Goal: Transaction & Acquisition: Purchase product/service

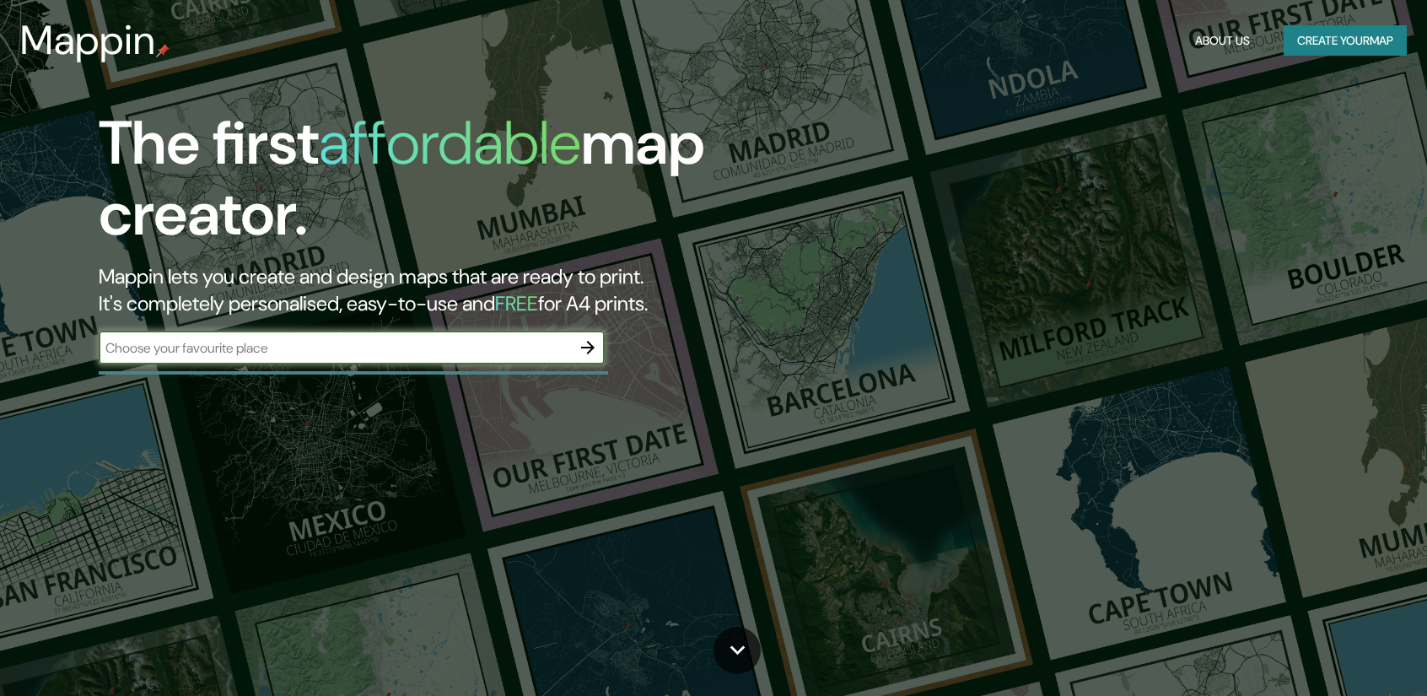
click at [326, 348] on input "text" at bounding box center [335, 347] width 472 height 19
type input "rio cuarto"
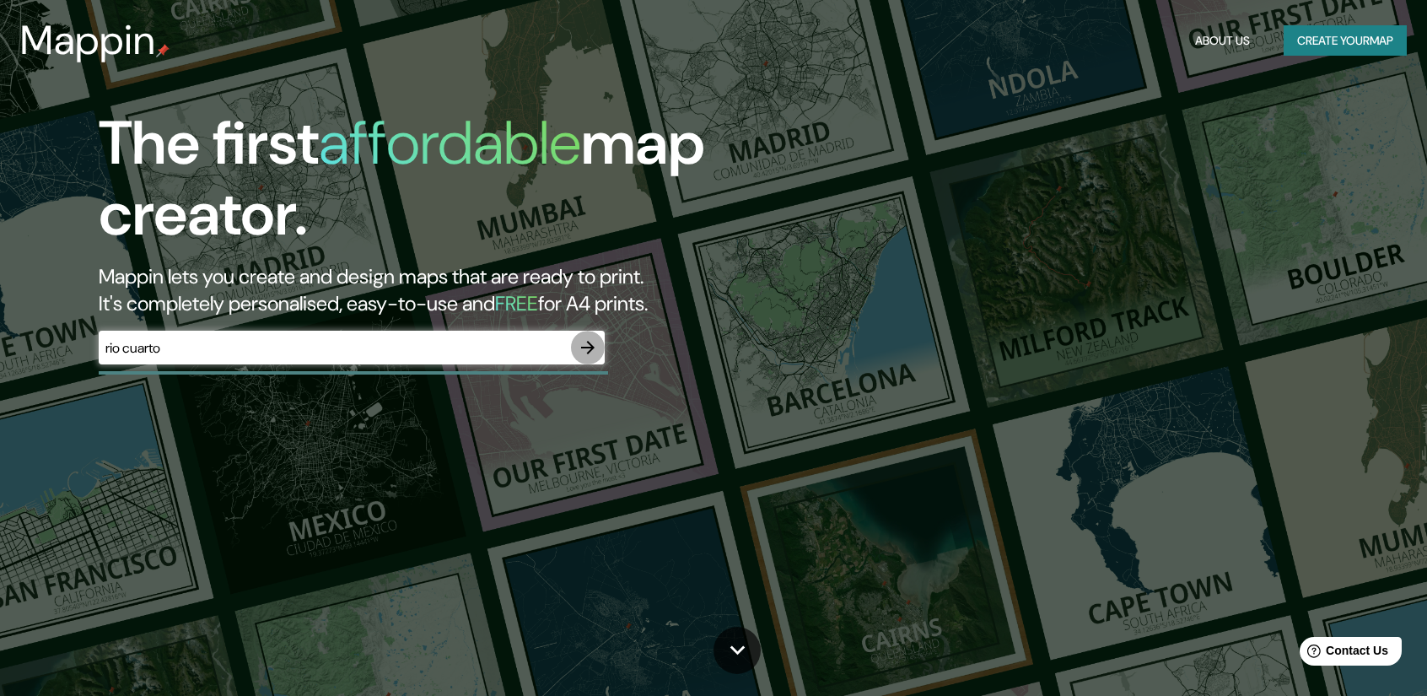
click at [588, 346] on icon "button" at bounding box center [588, 347] width 20 height 20
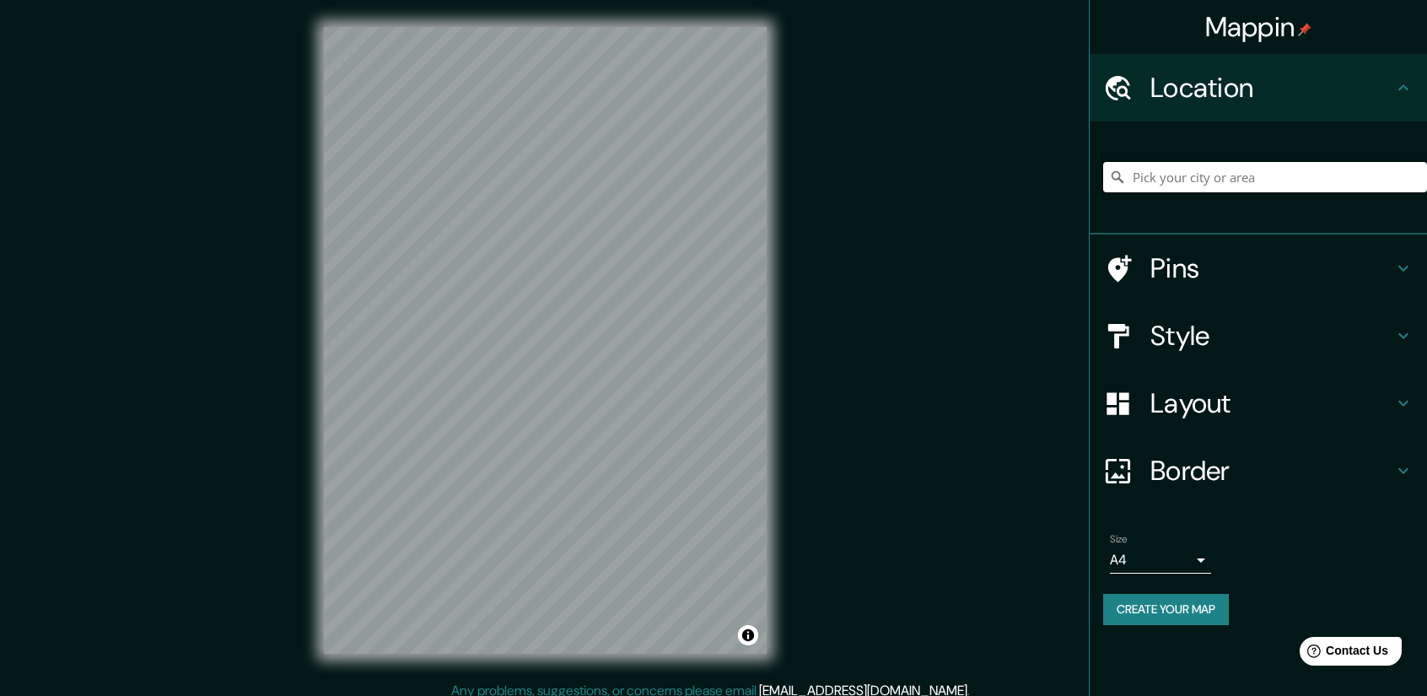
click at [1208, 170] on input "Pick your city or area" at bounding box center [1265, 177] width 324 height 30
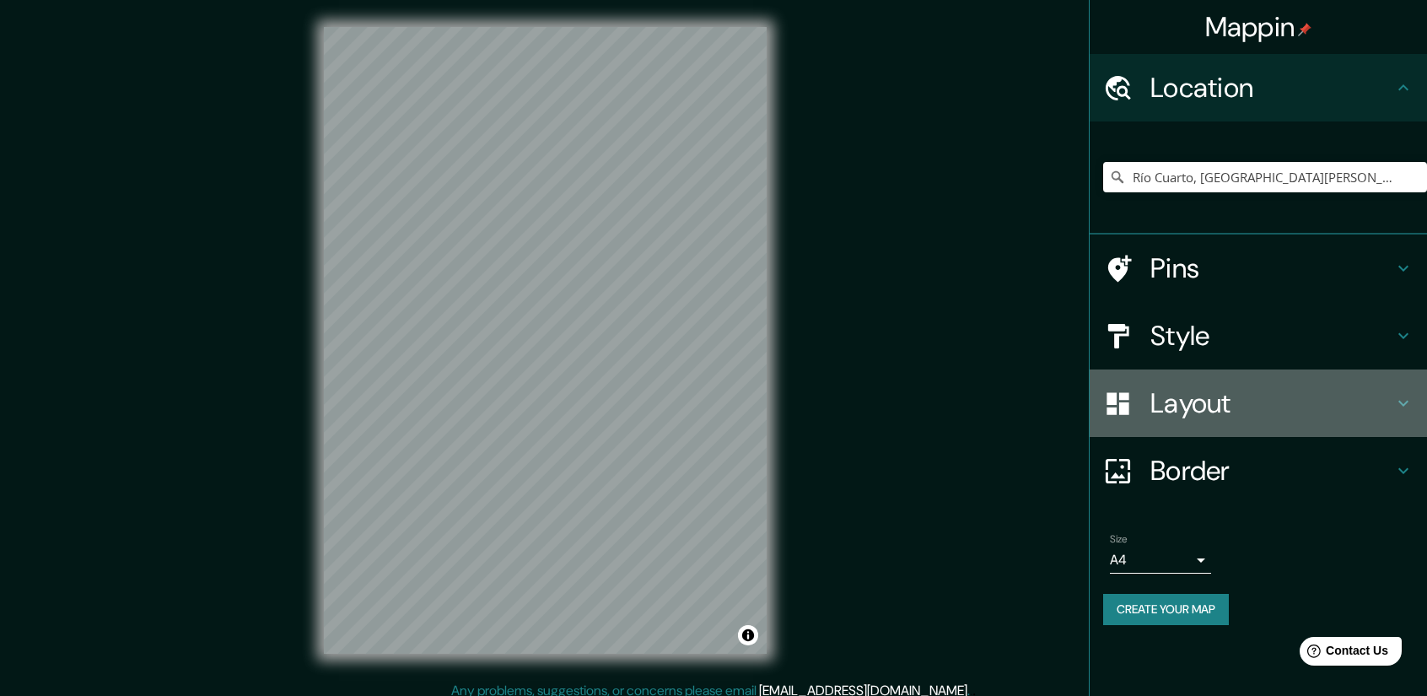
click at [1239, 404] on h4 "Layout" at bounding box center [1272, 403] width 243 height 34
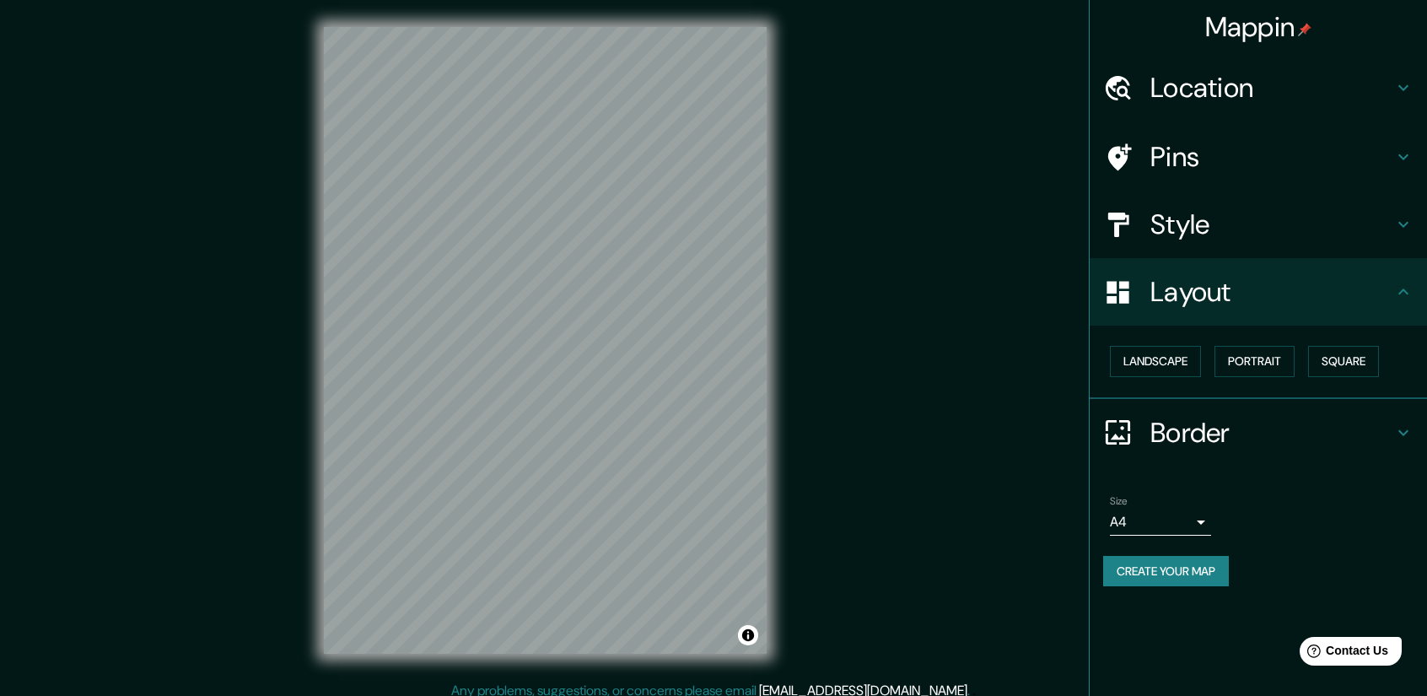
click at [1263, 294] on h4 "Layout" at bounding box center [1272, 292] width 243 height 34
click at [1268, 233] on h4 "Style" at bounding box center [1272, 225] width 243 height 34
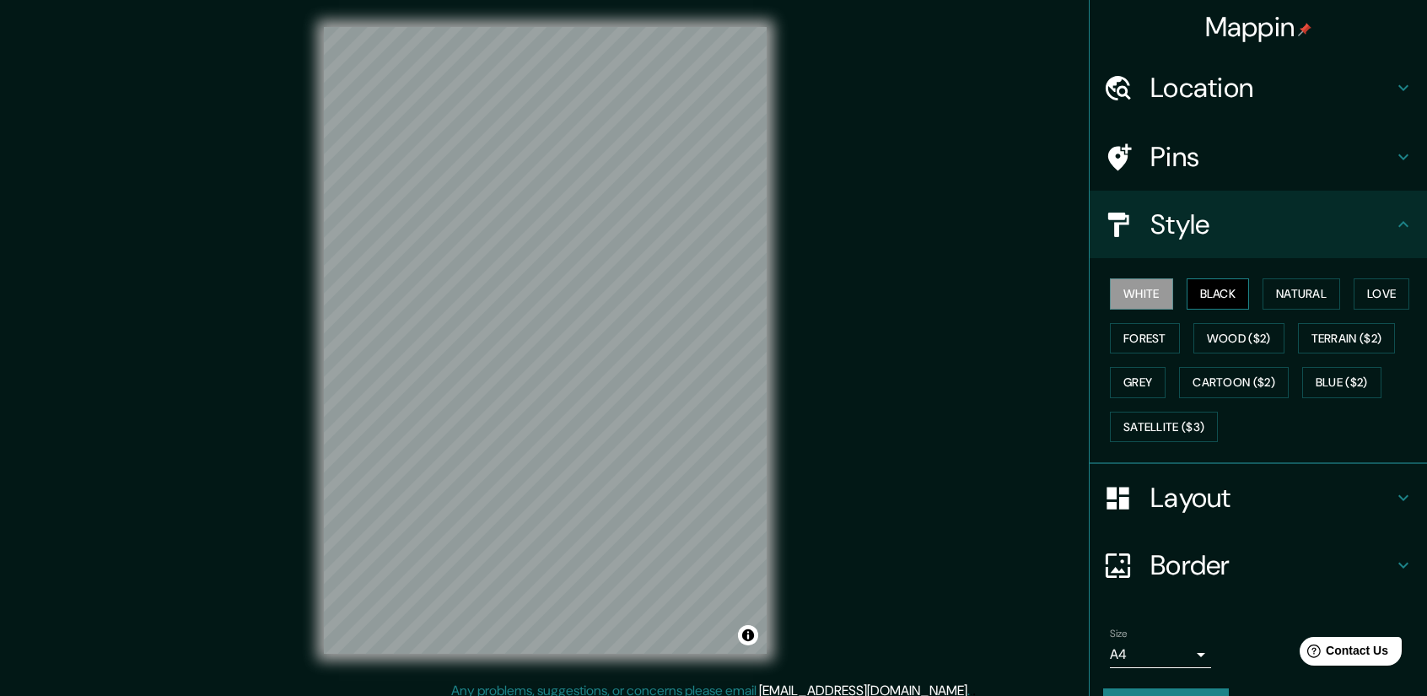
click at [1207, 294] on button "Black" at bounding box center [1218, 293] width 63 height 31
click at [1282, 287] on button "Natural" at bounding box center [1302, 293] width 78 height 31
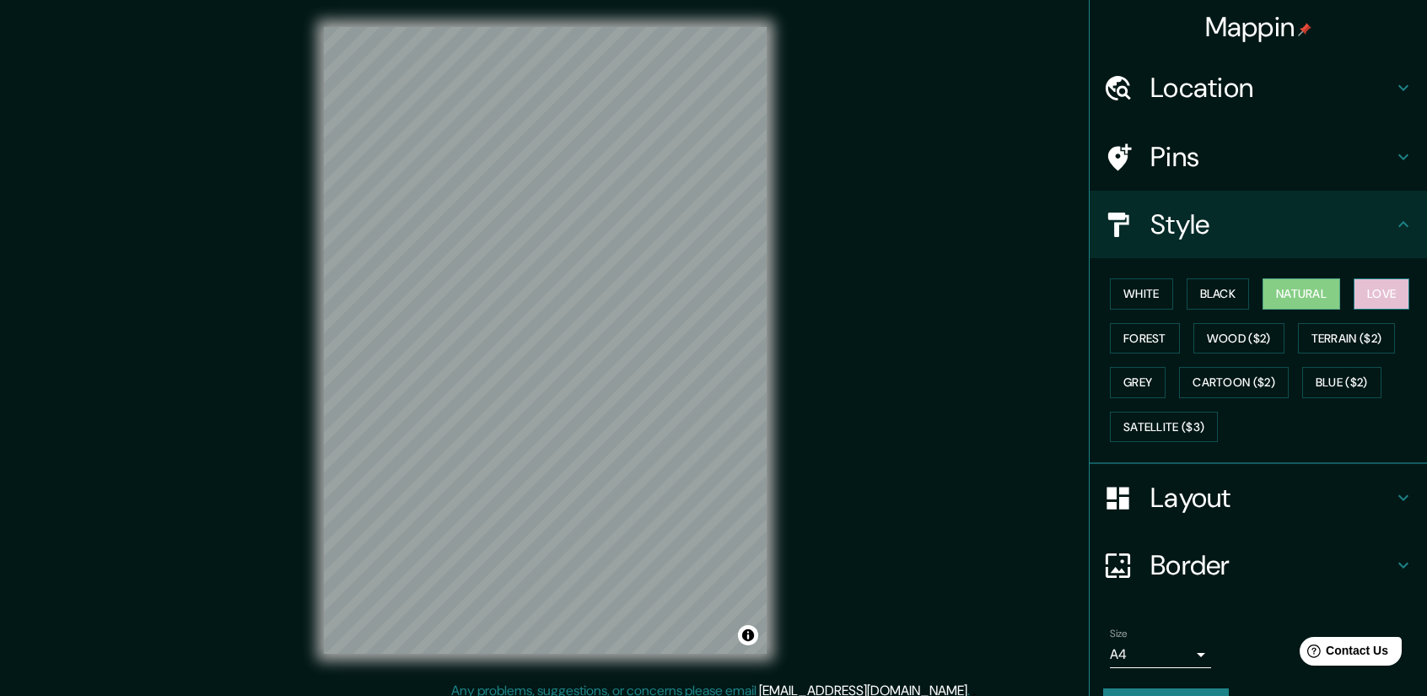
click at [1361, 291] on button "Love" at bounding box center [1382, 293] width 56 height 31
click at [1150, 350] on button "Forest" at bounding box center [1145, 338] width 70 height 31
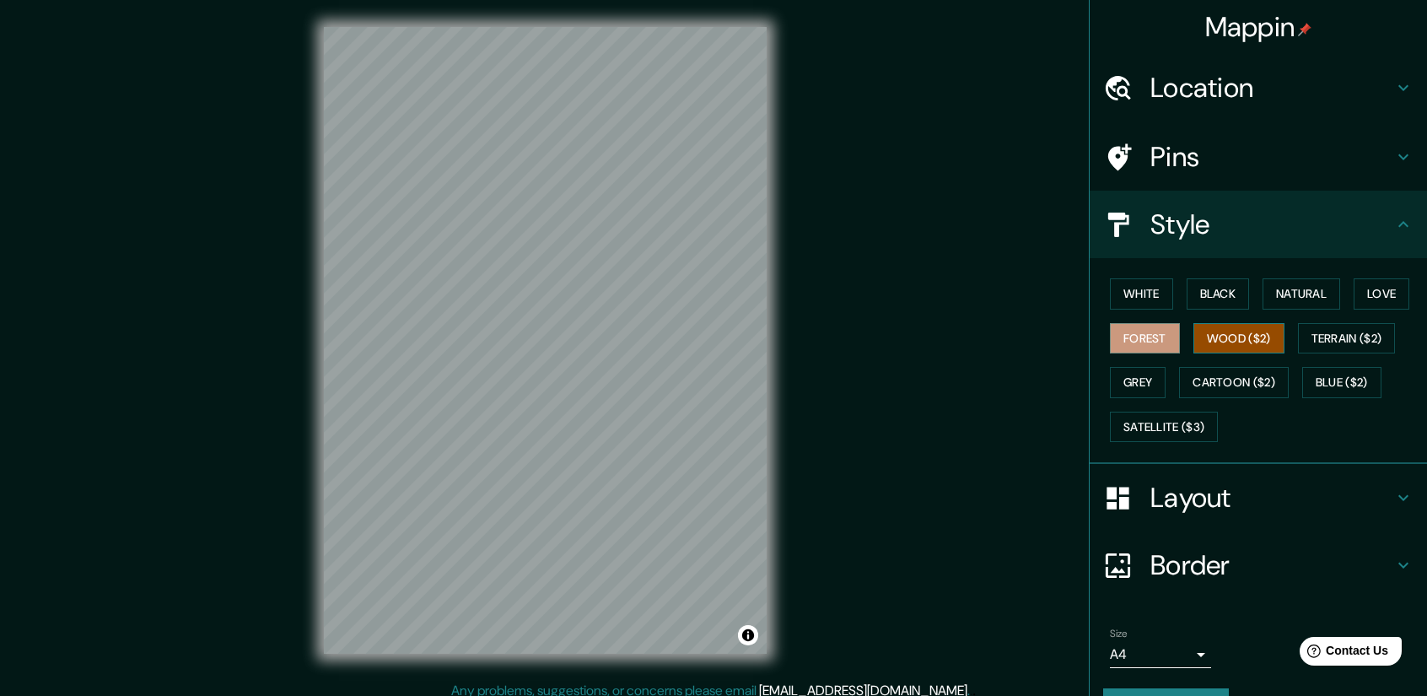
click at [1253, 342] on button "Wood ($2)" at bounding box center [1239, 338] width 91 height 31
click at [1309, 340] on button "Terrain ($2)" at bounding box center [1347, 338] width 98 height 31
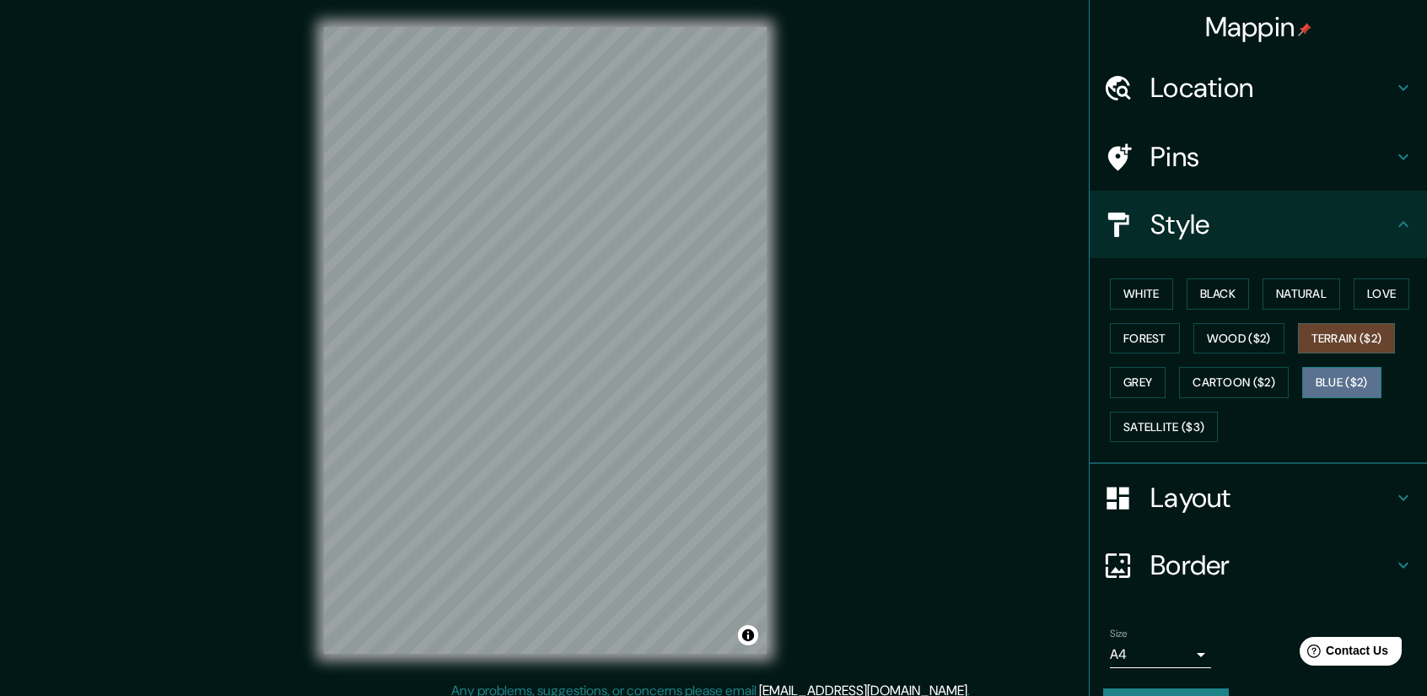
click at [1341, 374] on button "Blue ($2)" at bounding box center [1341, 382] width 79 height 31
click at [1140, 384] on button "Grey" at bounding box center [1138, 382] width 56 height 31
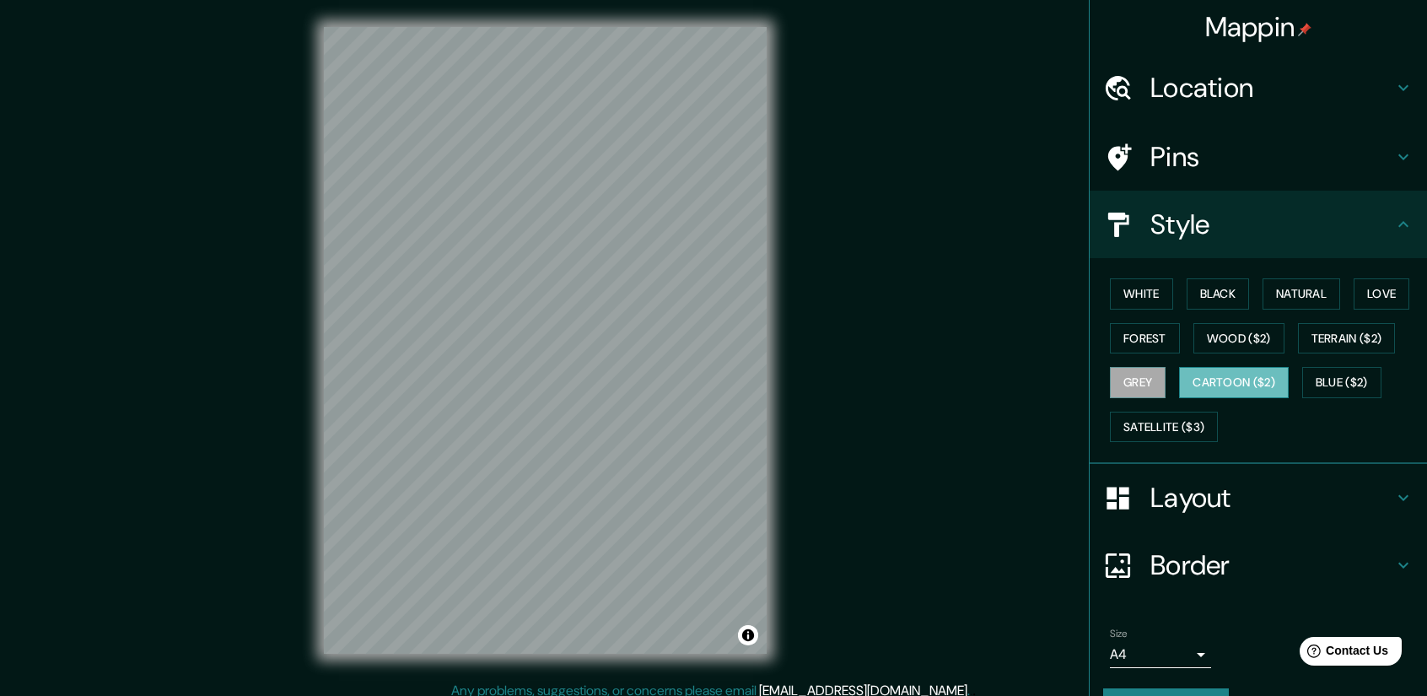
click at [1211, 381] on button "Cartoon ($2)" at bounding box center [1234, 382] width 110 height 31
click at [1187, 423] on button "Satellite ($3)" at bounding box center [1164, 427] width 108 height 31
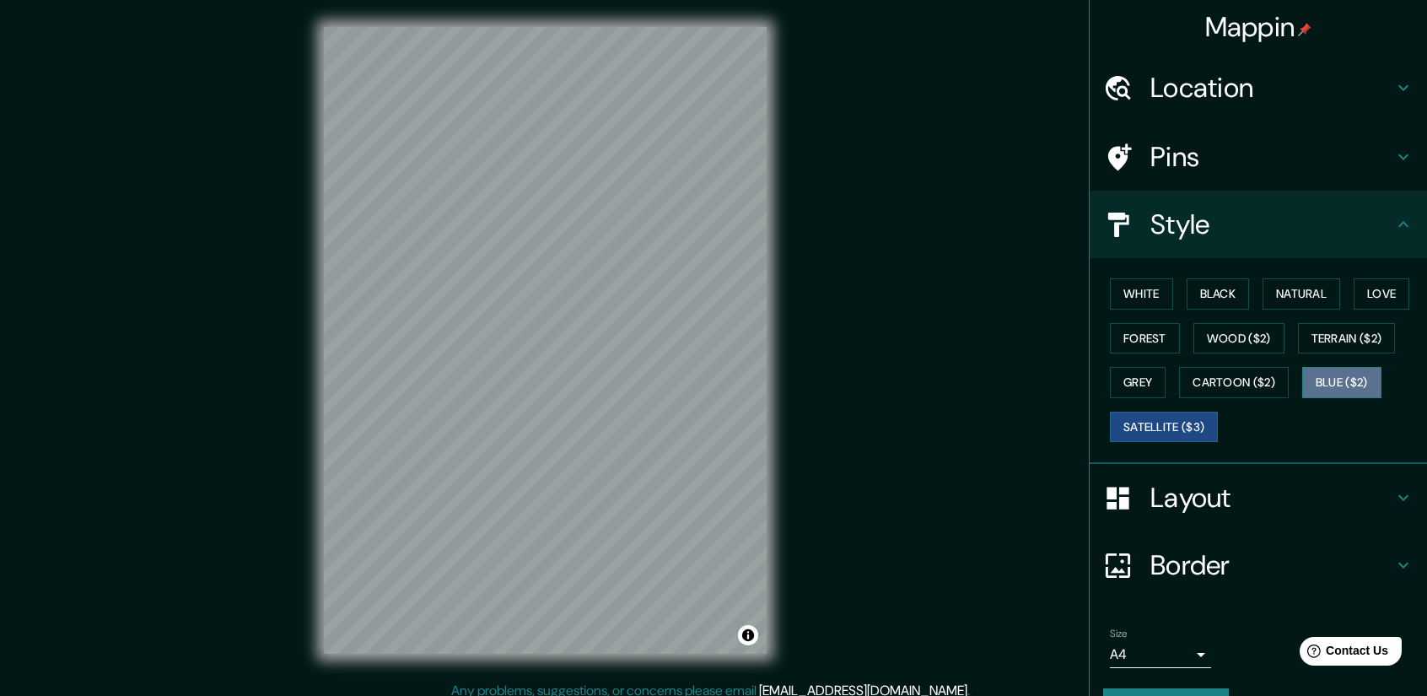
click at [1318, 385] on button "Blue ($2)" at bounding box center [1341, 382] width 79 height 31
click at [1128, 426] on button "Satellite ($3)" at bounding box center [1164, 427] width 108 height 31
click at [1322, 375] on button "Blue ($2)" at bounding box center [1341, 382] width 79 height 31
click at [1275, 88] on h4 "Location" at bounding box center [1272, 88] width 243 height 34
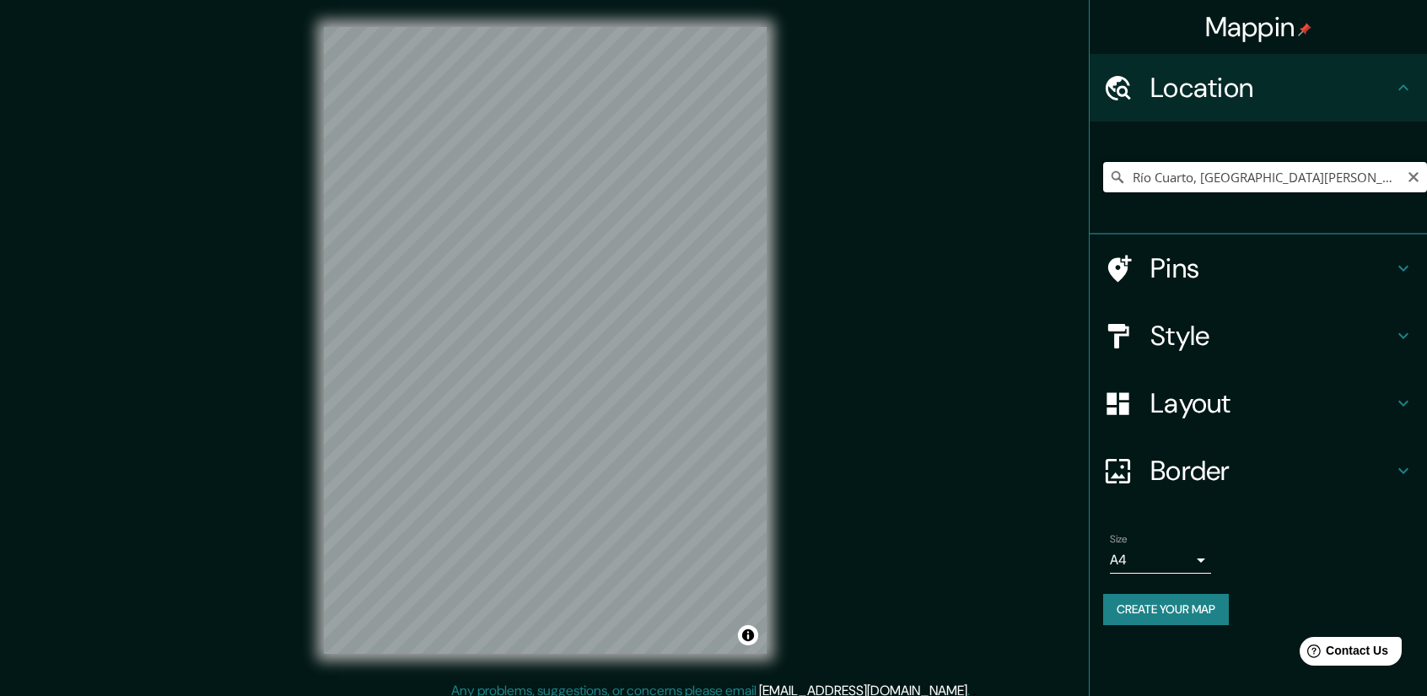
click at [1216, 177] on input "Río Cuarto, [GEOGRAPHIC_DATA][PERSON_NAME], [GEOGRAPHIC_DATA]" at bounding box center [1265, 177] width 324 height 30
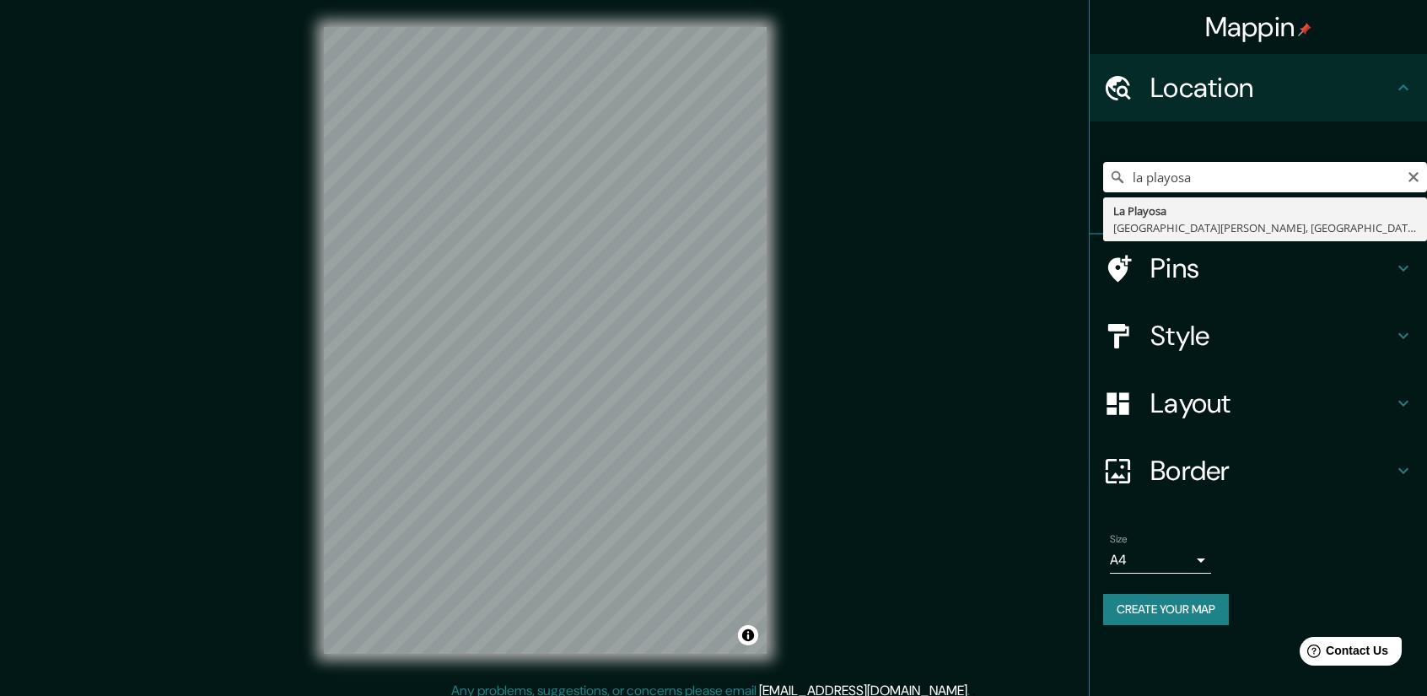
type input "La Playosa, [GEOGRAPHIC_DATA][PERSON_NAME], [GEOGRAPHIC_DATA]"
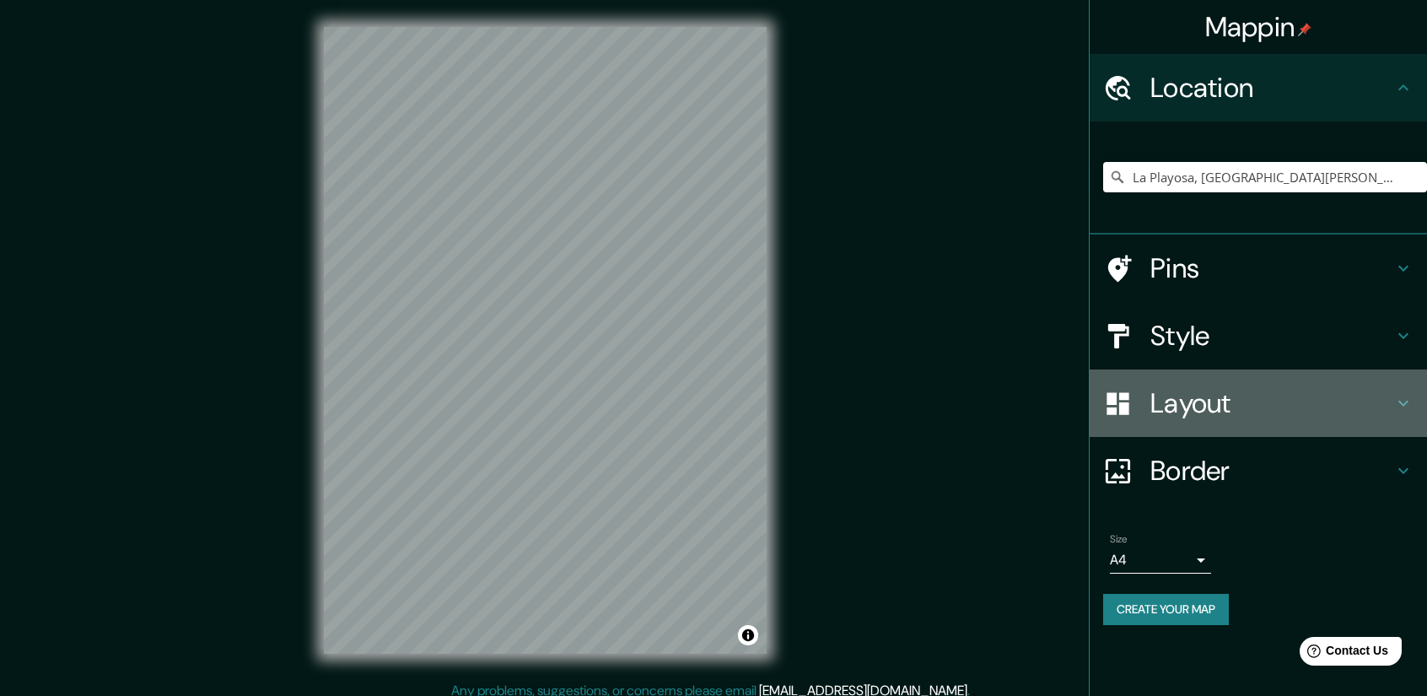
click at [1202, 396] on h4 "Layout" at bounding box center [1272, 403] width 243 height 34
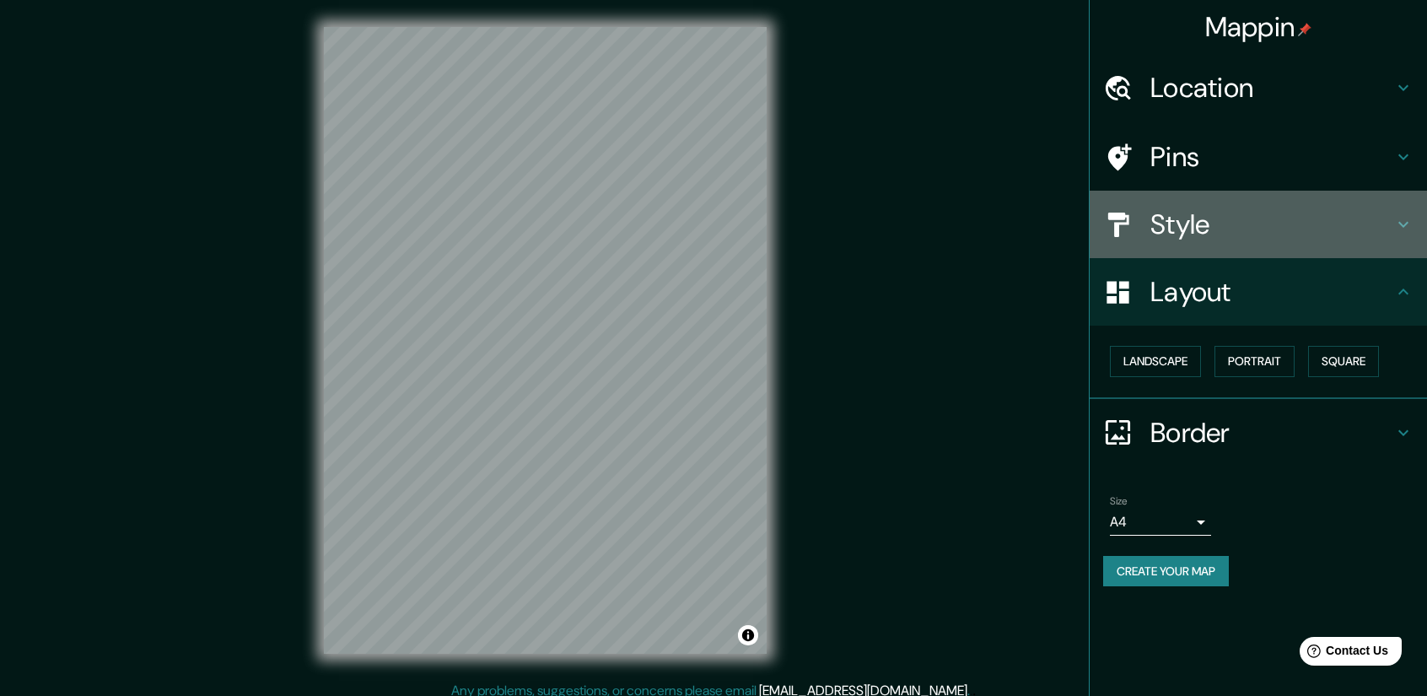
click at [1207, 215] on h4 "Style" at bounding box center [1272, 225] width 243 height 34
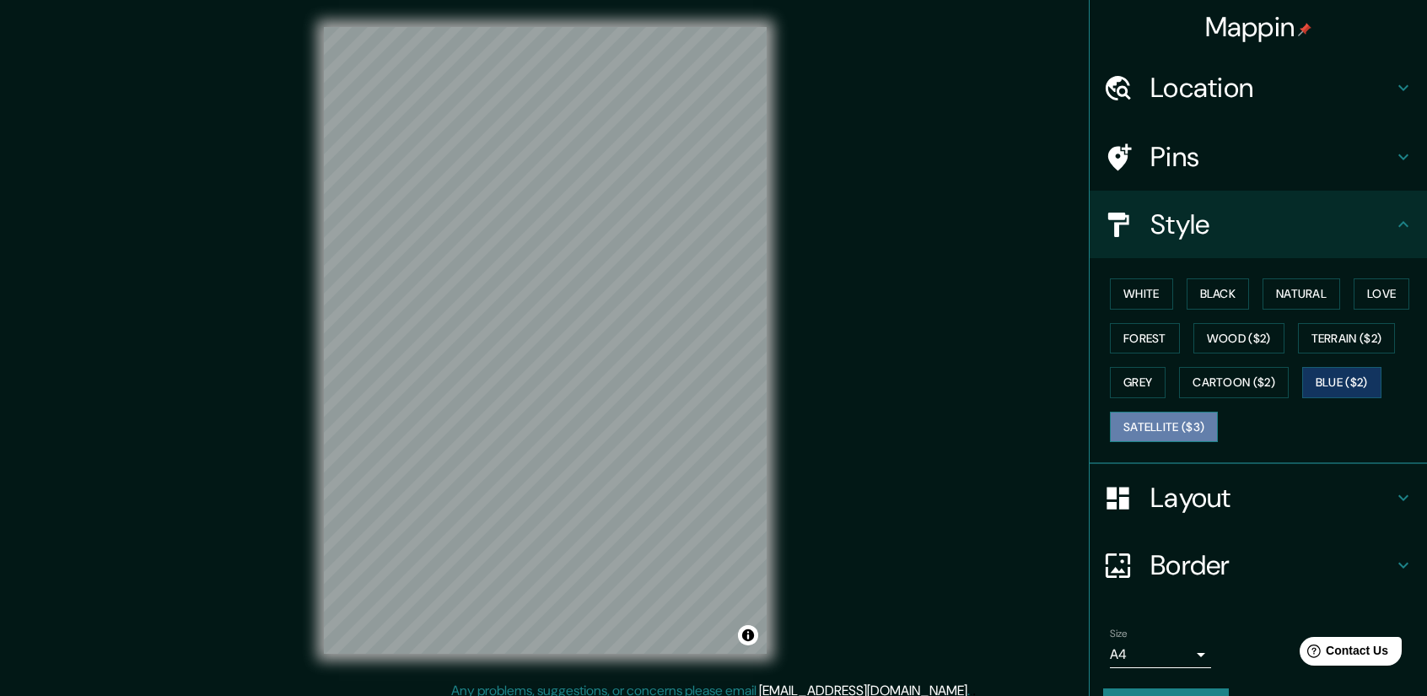
click at [1178, 419] on button "Satellite ($3)" at bounding box center [1164, 427] width 108 height 31
click at [851, 441] on div "Mappin Location [GEOGRAPHIC_DATA], [GEOGRAPHIC_DATA][PERSON_NAME], [GEOGRAPHIC_…" at bounding box center [713, 354] width 1427 height 708
click at [940, 305] on div "Mappin Location [GEOGRAPHIC_DATA], [GEOGRAPHIC_DATA][PERSON_NAME], [GEOGRAPHIC_…" at bounding box center [713, 354] width 1427 height 708
click at [1034, 474] on div "Mappin Location [GEOGRAPHIC_DATA], [GEOGRAPHIC_DATA][PERSON_NAME], [GEOGRAPHIC_…" at bounding box center [713, 354] width 1427 height 708
click at [775, 354] on div "© Mapbox © OpenStreetMap Improve this map © Maxar" at bounding box center [545, 340] width 497 height 681
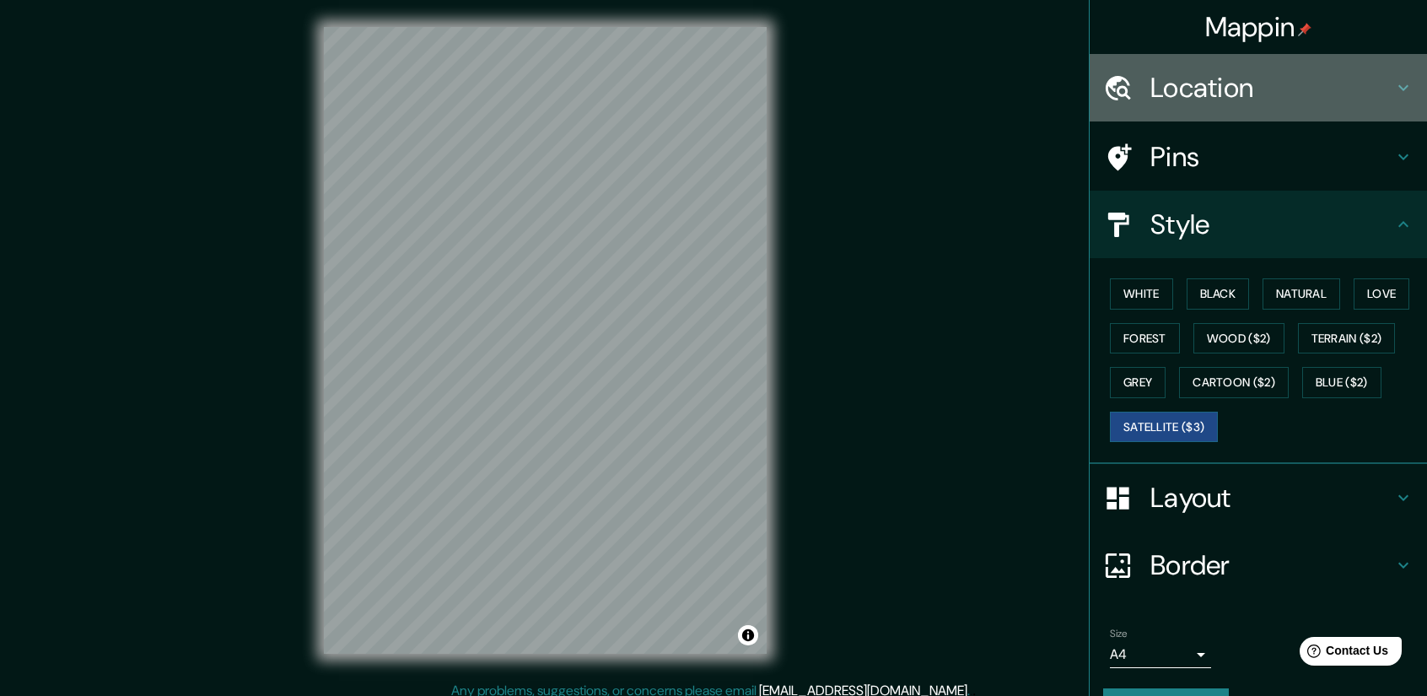
click at [1280, 90] on h4 "Location" at bounding box center [1272, 88] width 243 height 34
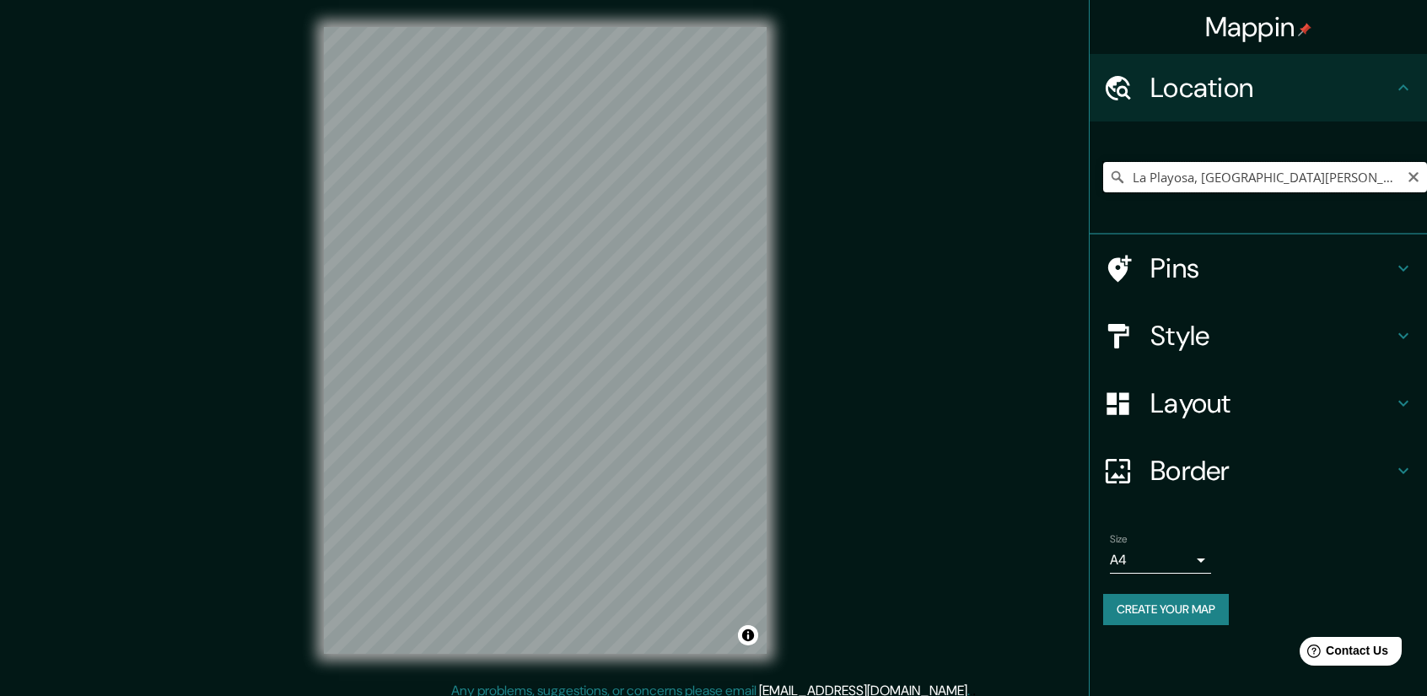
click at [1171, 172] on input "La Playosa, [GEOGRAPHIC_DATA][PERSON_NAME], [GEOGRAPHIC_DATA]" at bounding box center [1265, 177] width 324 height 30
click at [1185, 162] on input "La Playosa, [GEOGRAPHIC_DATA][PERSON_NAME], [GEOGRAPHIC_DATA]" at bounding box center [1265, 177] width 324 height 30
click at [1182, 181] on input "La Playosa, [GEOGRAPHIC_DATA][PERSON_NAME], [GEOGRAPHIC_DATA]" at bounding box center [1265, 177] width 324 height 30
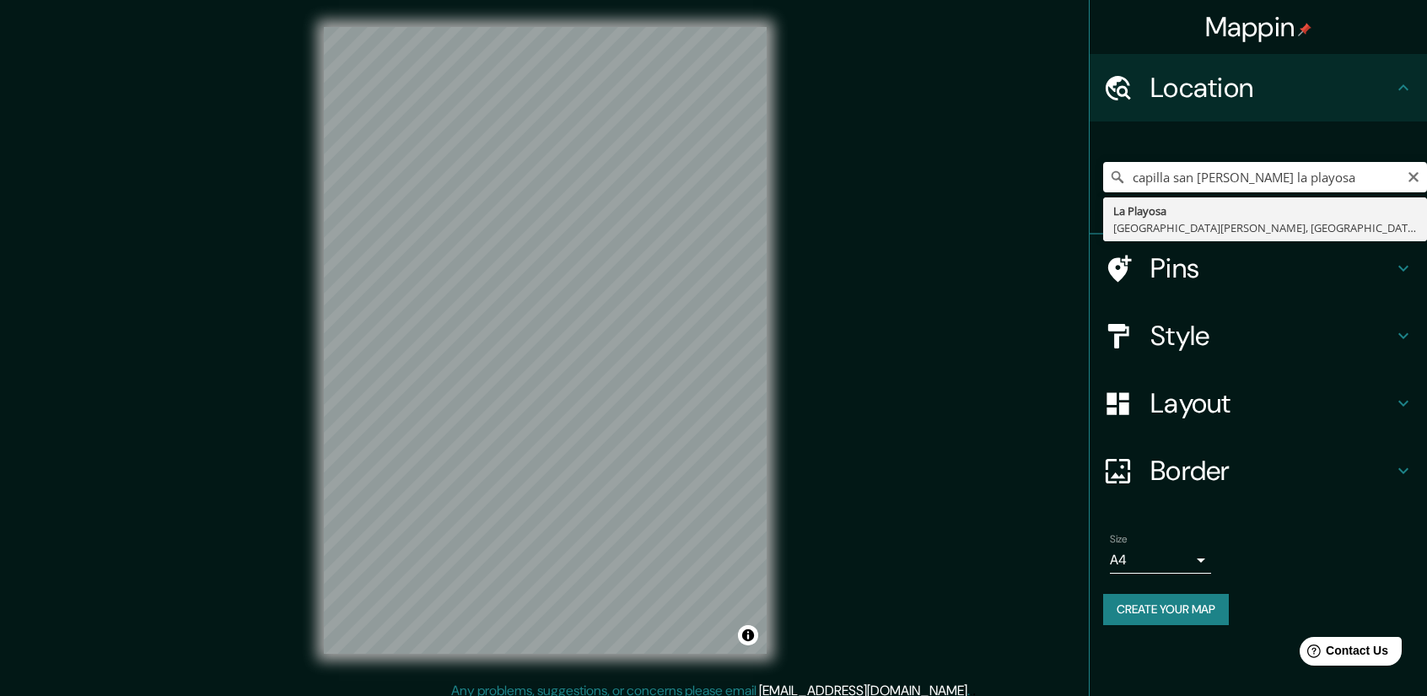
type input "La Playosa, [GEOGRAPHIC_DATA][PERSON_NAME], [GEOGRAPHIC_DATA]"
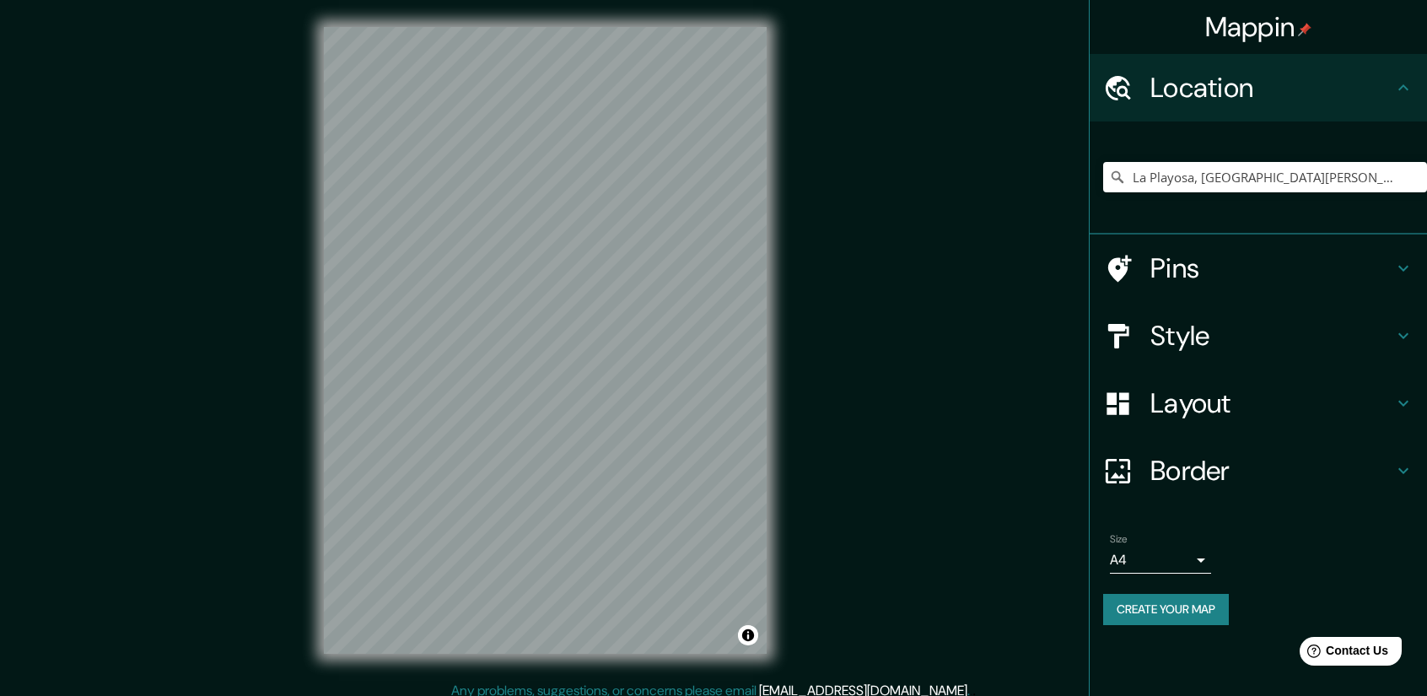
click at [546, 660] on div "© Mapbox © OpenStreetMap Improve this map © Maxar" at bounding box center [545, 340] width 497 height 681
click at [545, 0] on html "Mappin Location [GEOGRAPHIC_DATA], [GEOGRAPHIC_DATA][PERSON_NAME], [GEOGRAPHIC_…" at bounding box center [713, 348] width 1427 height 696
click at [1226, 357] on div "Style" at bounding box center [1258, 335] width 337 height 67
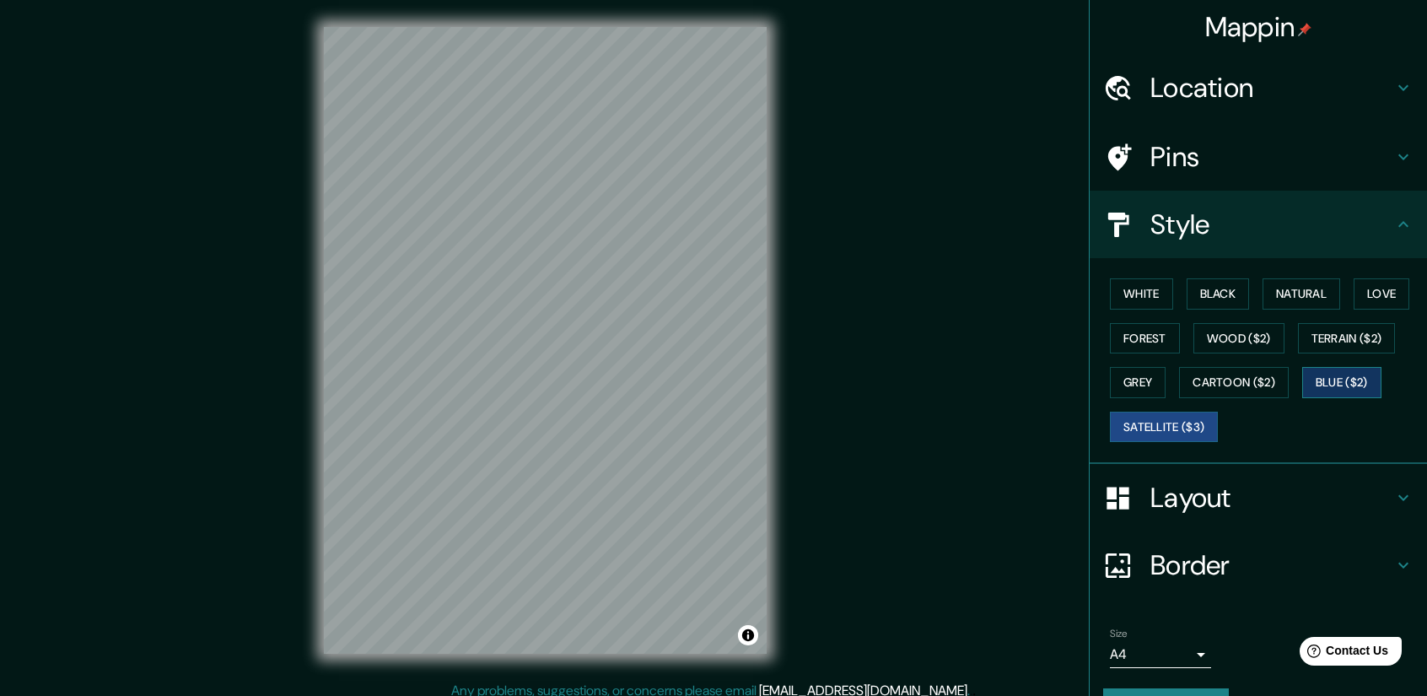
click at [1346, 376] on button "Blue ($2)" at bounding box center [1341, 382] width 79 height 31
click at [815, 272] on div "Mappin Location [GEOGRAPHIC_DATA], [GEOGRAPHIC_DATA][PERSON_NAME], [GEOGRAPHIC_…" at bounding box center [713, 354] width 1427 height 708
